Goal: Task Accomplishment & Management: Manage account settings

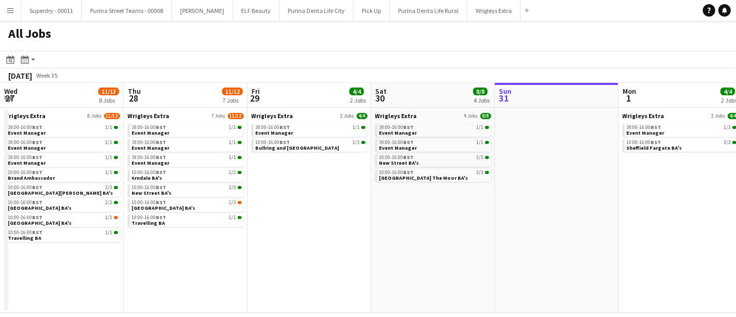
scroll to position [0, 304]
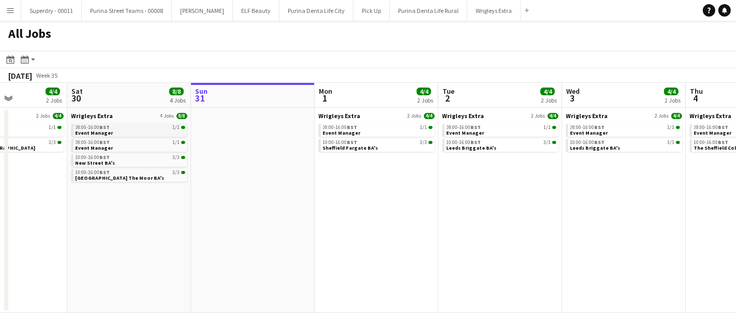
click at [123, 132] on link "08:00-16:00 BST 1/1 Event Manager" at bounding box center [131, 130] width 110 height 12
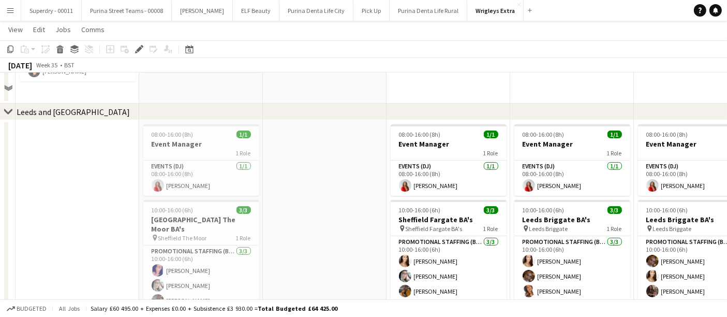
scroll to position [38, 0]
